Goal: Check status: Check status

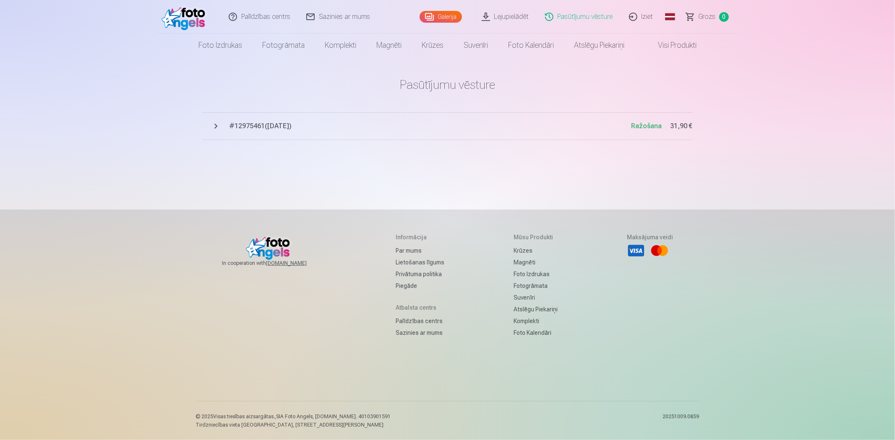
click at [238, 129] on span "# 12975461 ( [DATE] )" at bounding box center [430, 126] width 402 height 10
